Goal: Check status: Check status

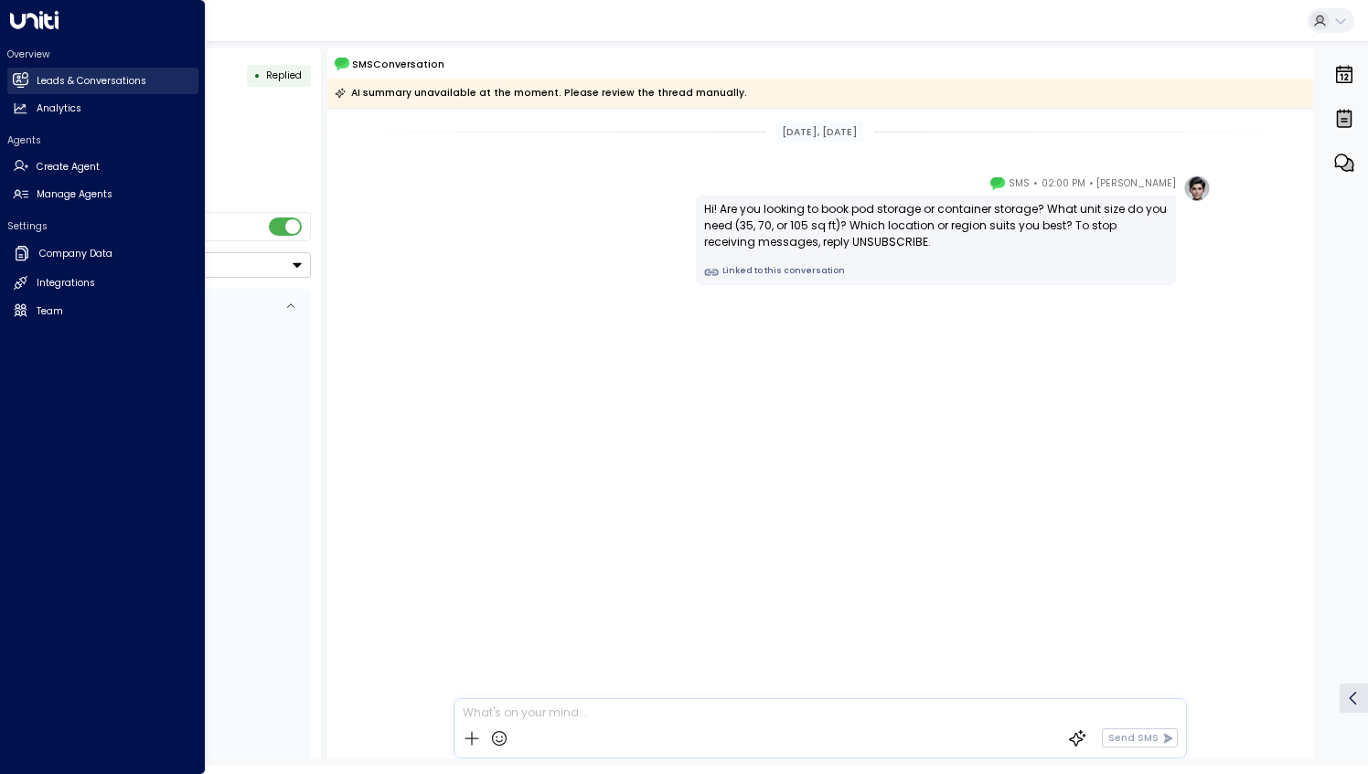
click at [37, 77] on h2 "Leads & Conversations" at bounding box center [92, 81] width 110 height 15
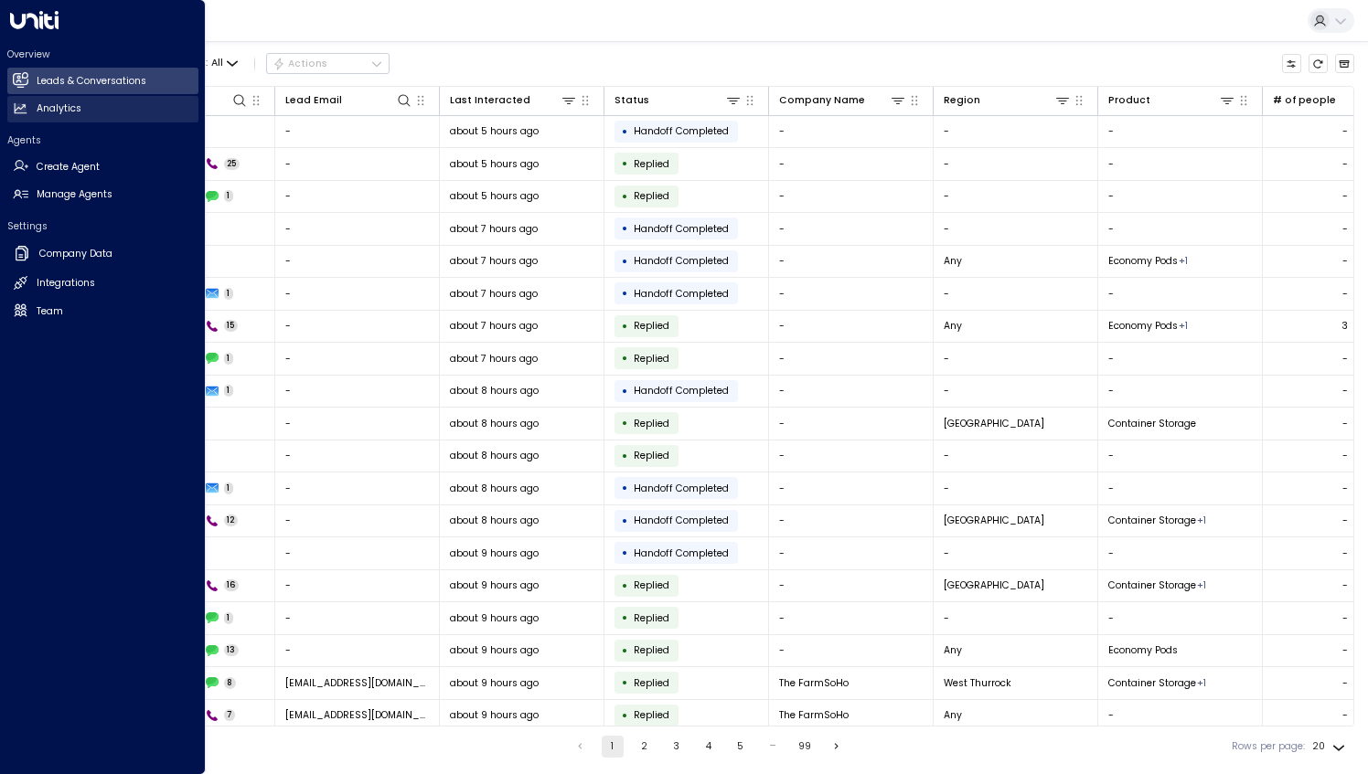
click at [53, 116] on link "Analytics Analytics" at bounding box center [102, 109] width 191 height 27
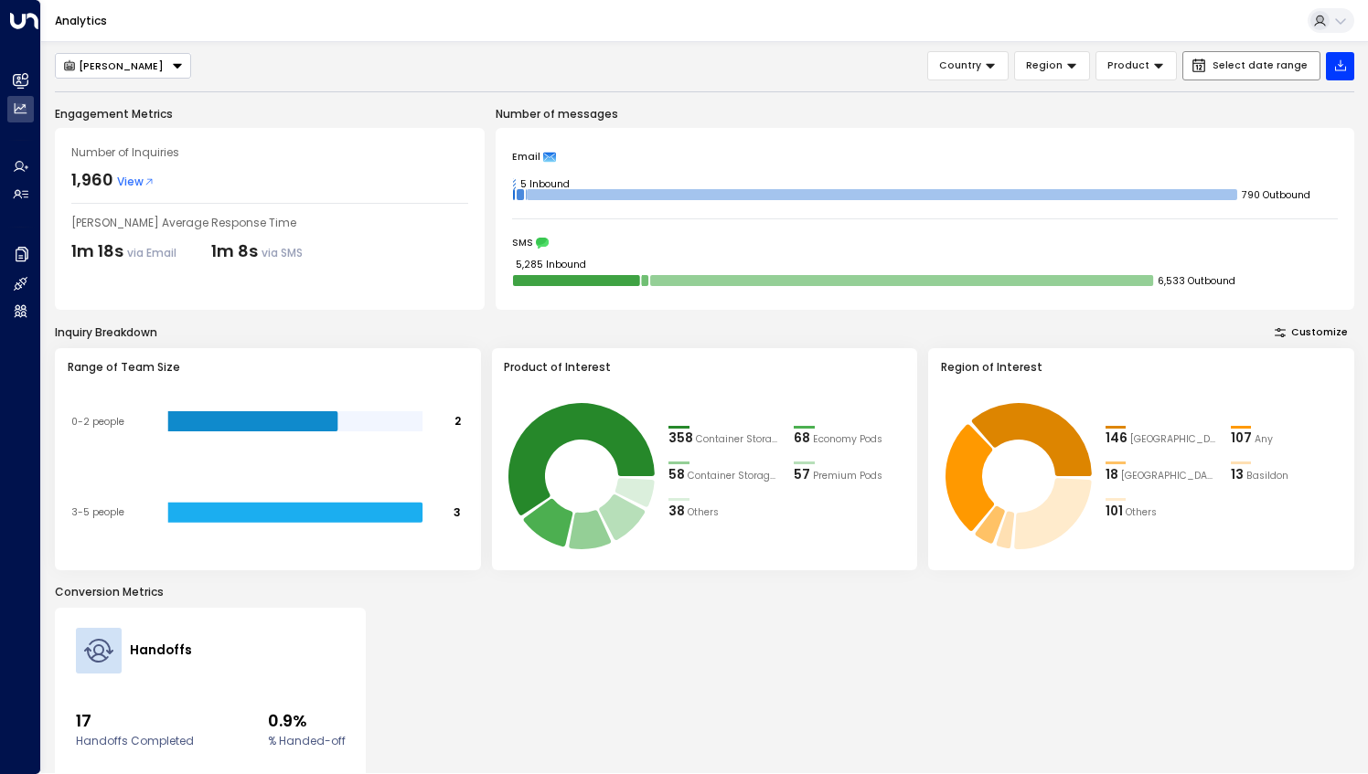
click at [1258, 60] on span "Select date range" at bounding box center [1259, 65] width 95 height 11
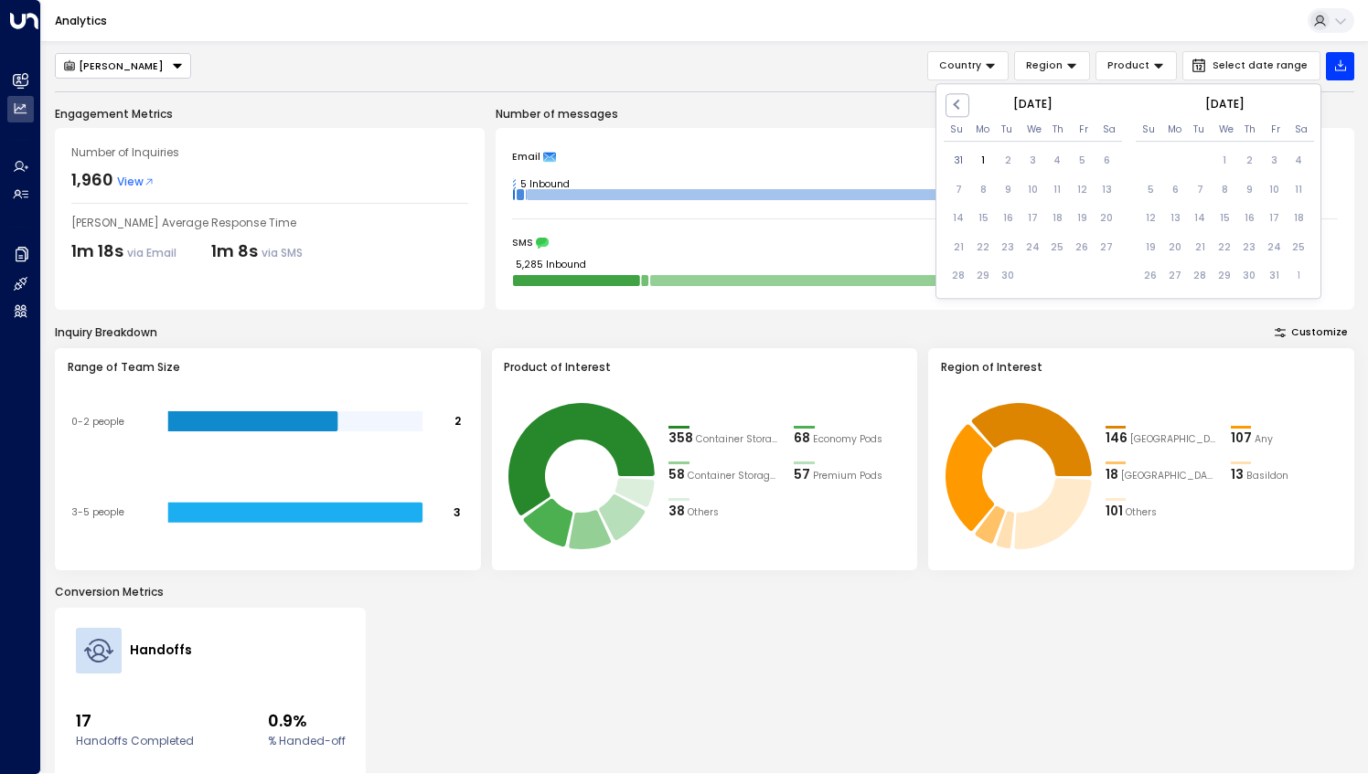
click at [962, 272] on div "28" at bounding box center [958, 276] width 25 height 25
click at [946, 276] on div "28" at bounding box center [958, 276] width 25 height 25
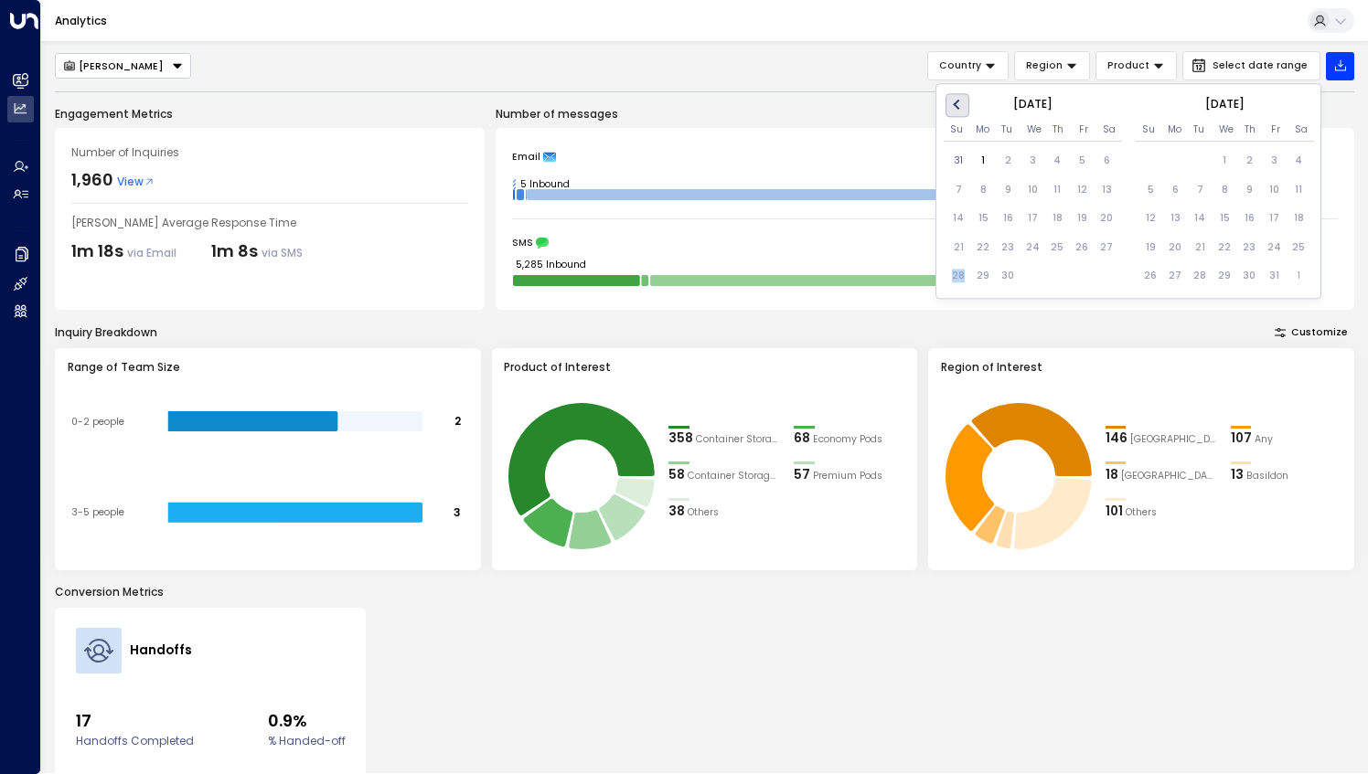
drag, startPoint x: 945, startPoint y: 276, endPoint x: 953, endPoint y: 107, distance: 169.3
click at [953, 95] on button "Previous Month" at bounding box center [957, 105] width 24 height 24
click at [1052, 277] on div "28" at bounding box center [1057, 276] width 25 height 25
click at [1059, 277] on div "28" at bounding box center [1057, 276] width 25 height 25
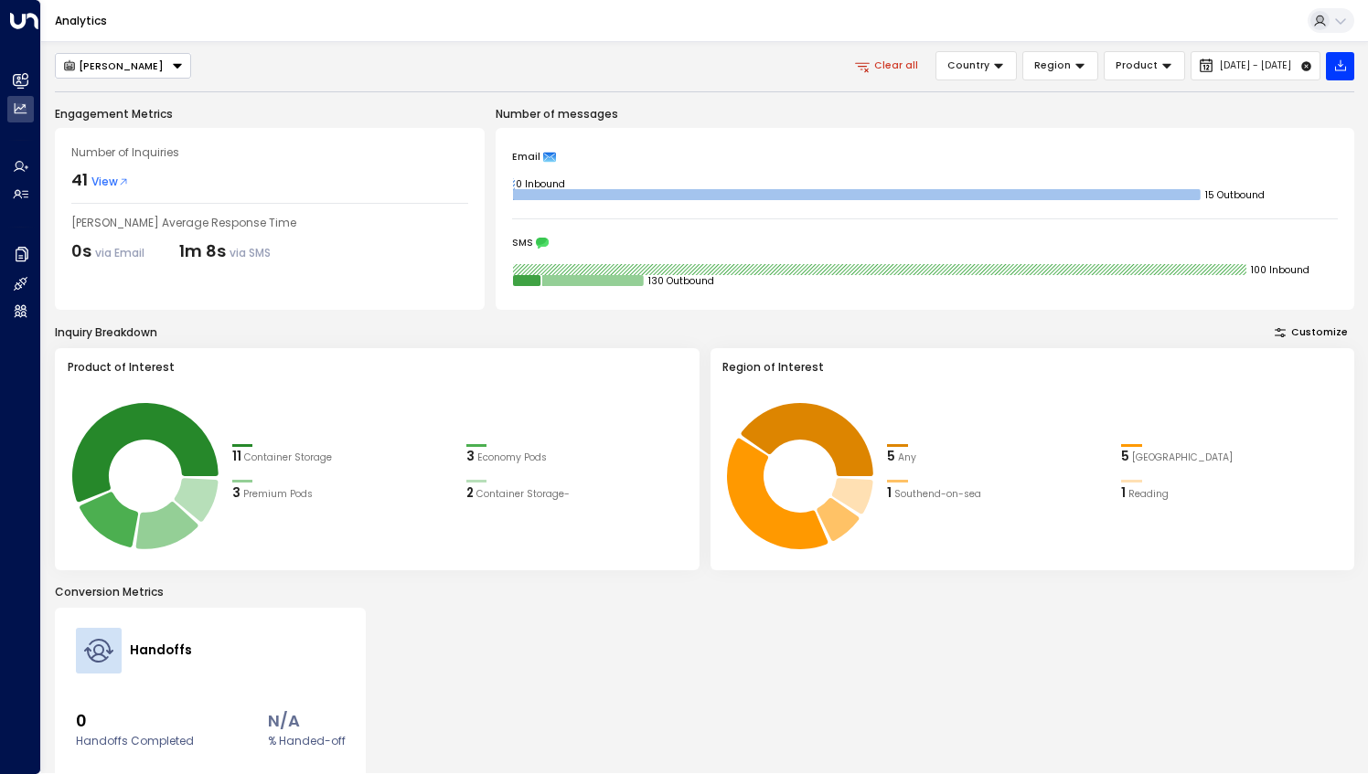
click at [112, 174] on span "View" at bounding box center [109, 182] width 37 height 16
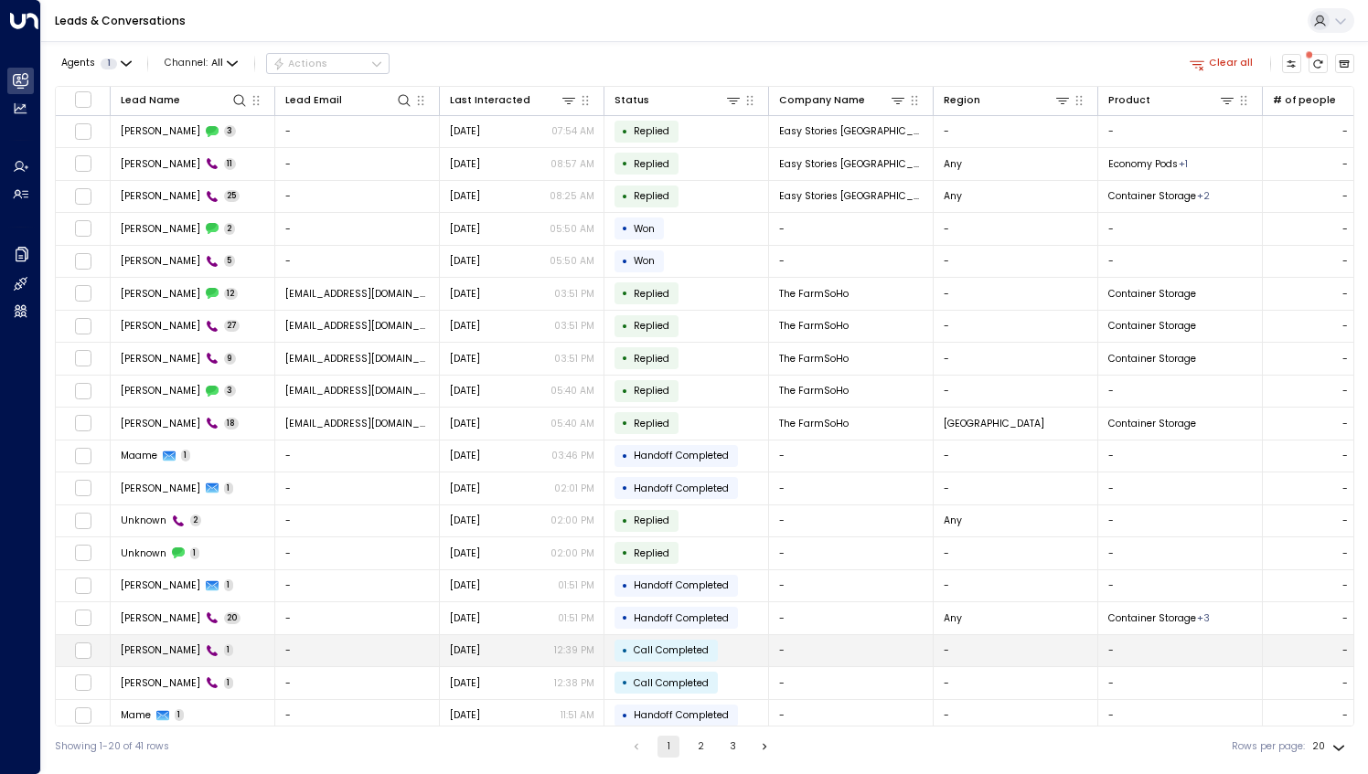
scroll to position [35, 0]
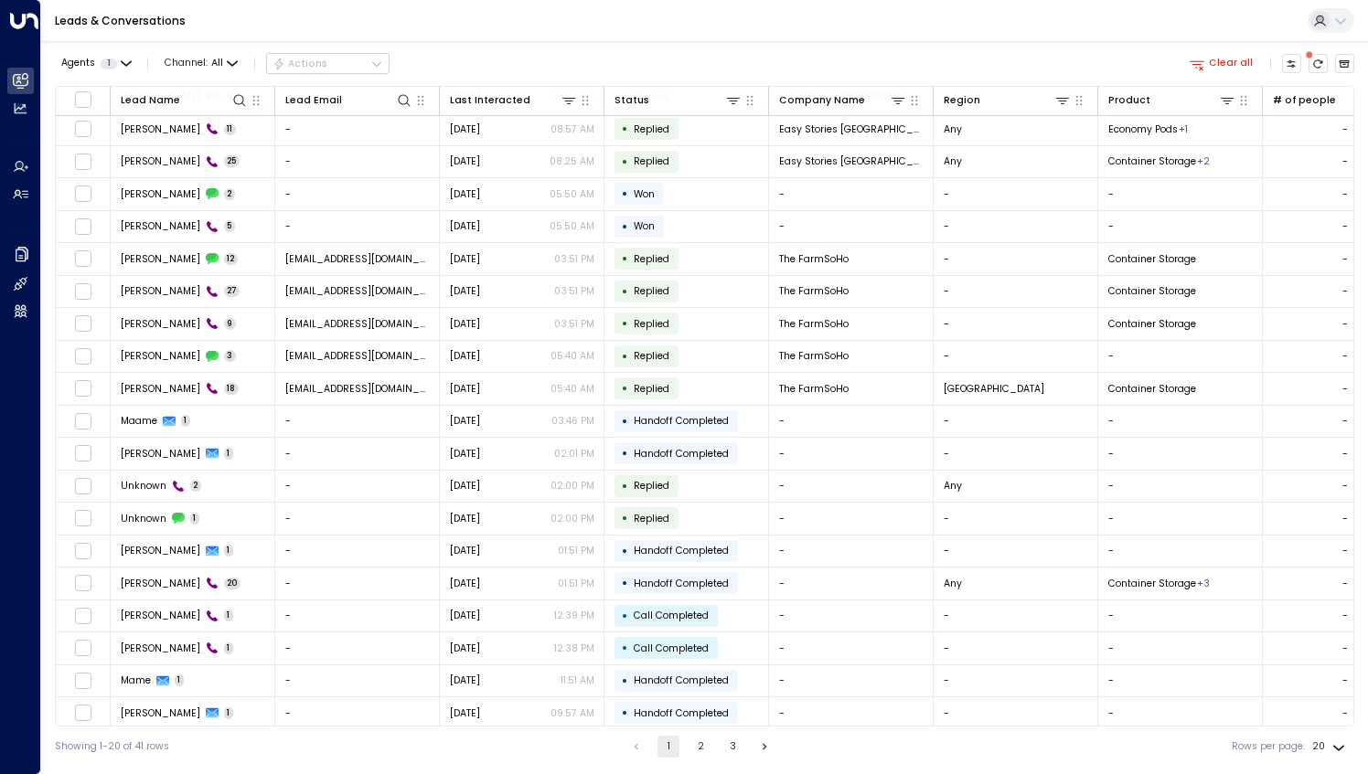
click at [701, 746] on button "2" at bounding box center [700, 747] width 22 height 22
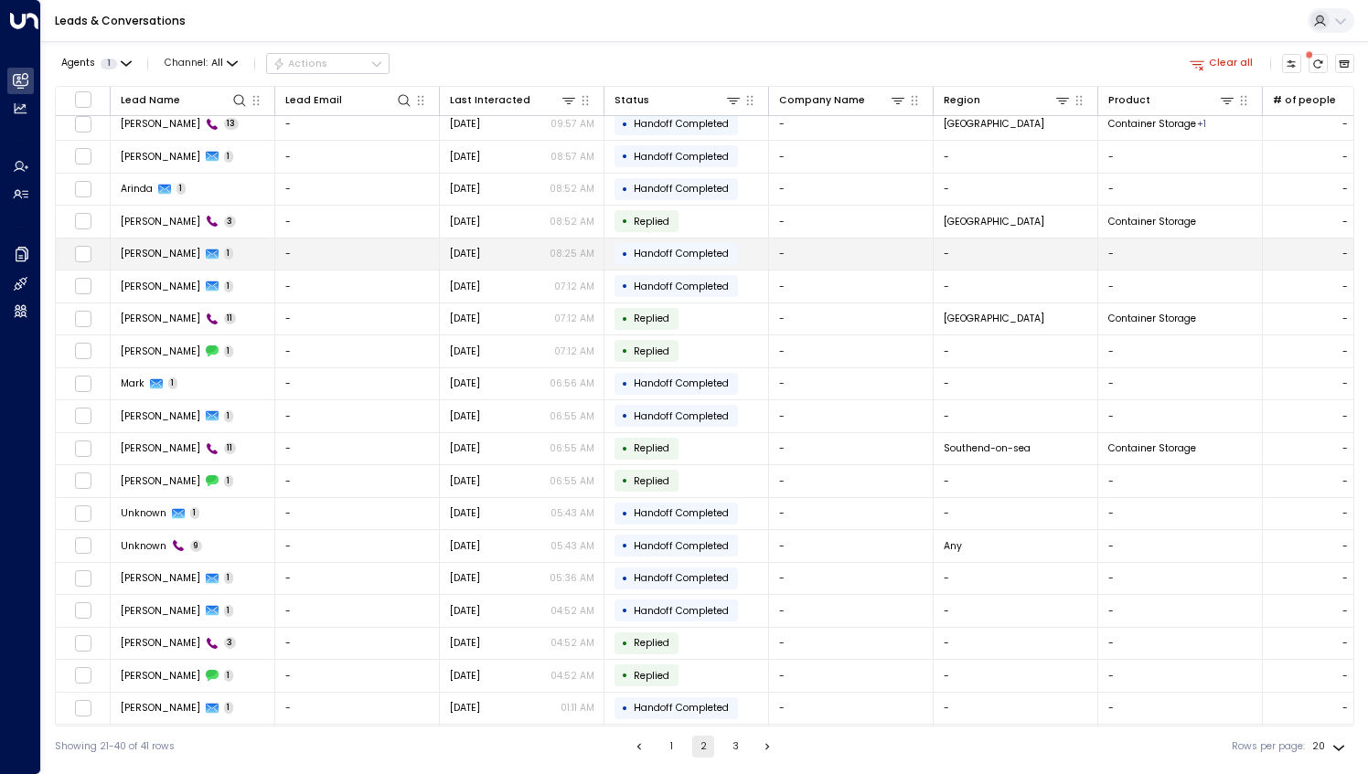
scroll to position [35, 0]
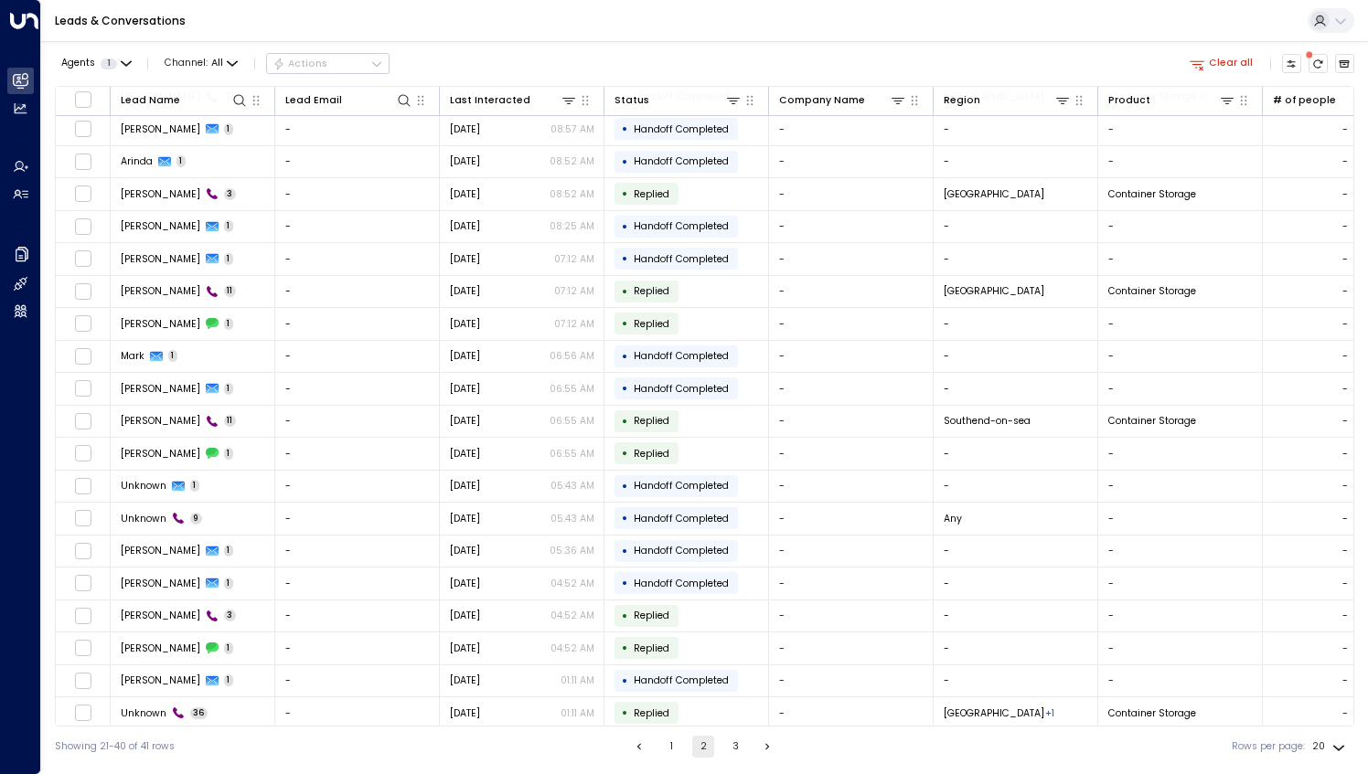
click at [732, 744] on button "3" at bounding box center [735, 747] width 22 height 22
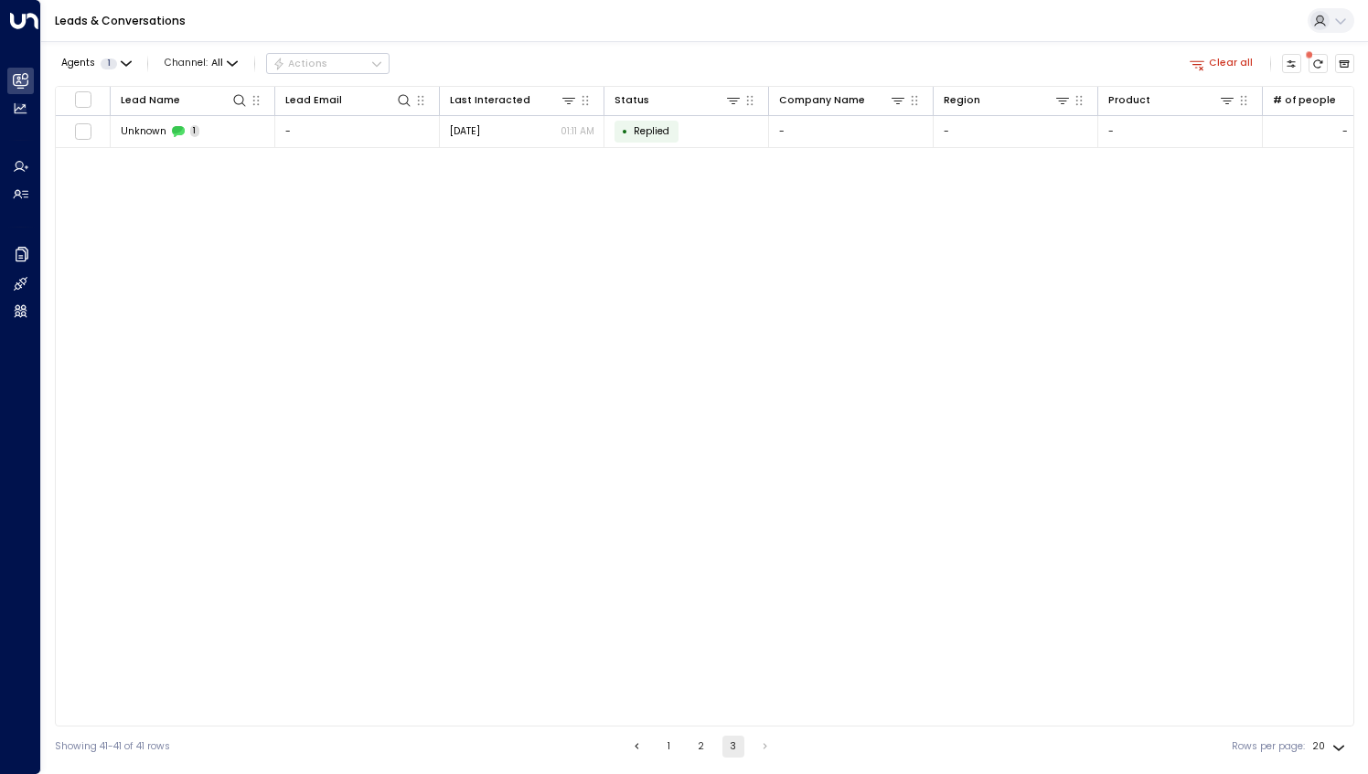
click at [1002, 288] on div "Lead Name Lead Email Last Interacted Status Company Name Region Product # of pe…" at bounding box center [704, 406] width 1299 height 641
